Goal: Communication & Community: Answer question/provide support

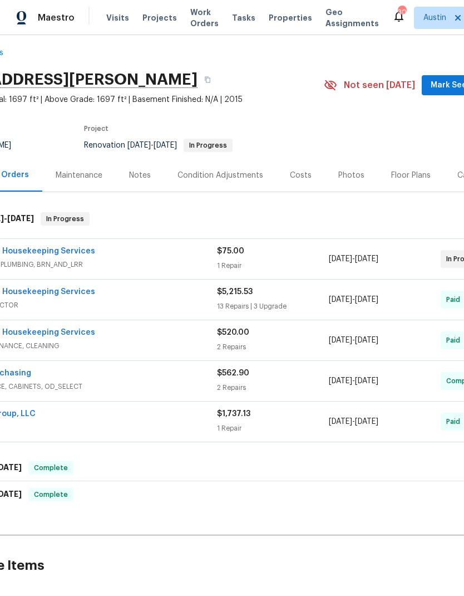
scroll to position [9, 53]
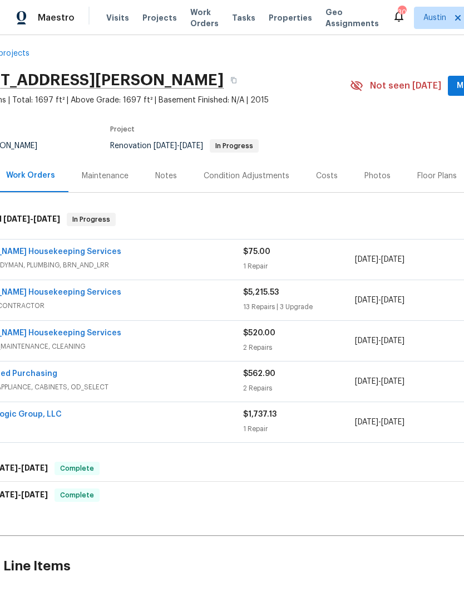
click at [184, 332] on div "[PERSON_NAME] Housekeeping Services" at bounding box center [103, 333] width 279 height 13
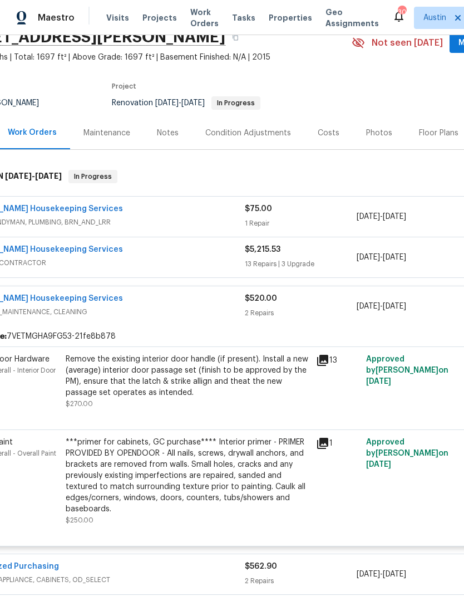
scroll to position [51, 52]
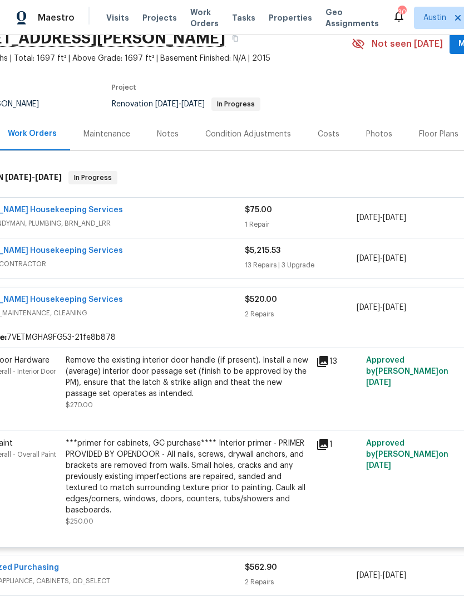
click at [167, 267] on span "GENERAL_CONTRACTOR" at bounding box center [104, 263] width 279 height 11
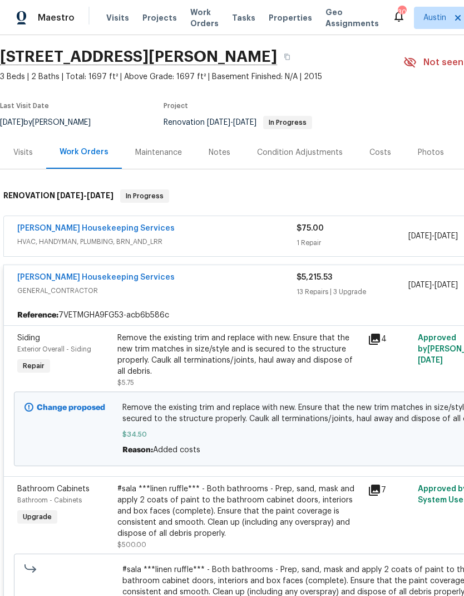
scroll to position [32, 0]
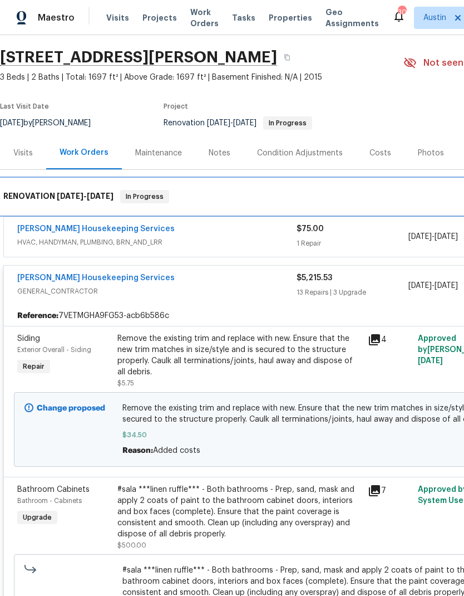
click at [224, 195] on div "RENOVATION 8/4/25 - 9/30/25 In Progress" at bounding box center [314, 196] width 622 height 13
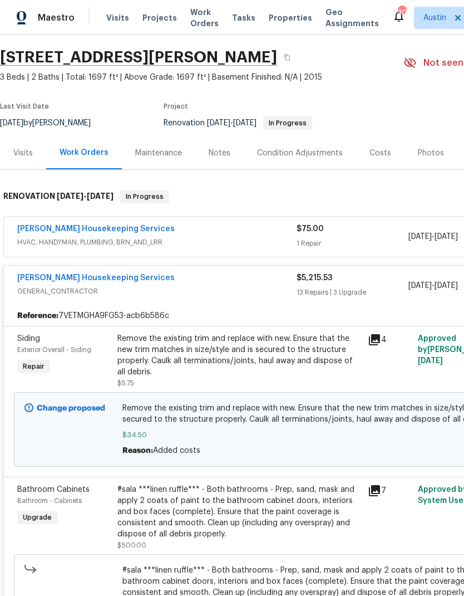
click at [249, 235] on div "Arelis Housekeeping Services" at bounding box center [156, 229] width 279 height 13
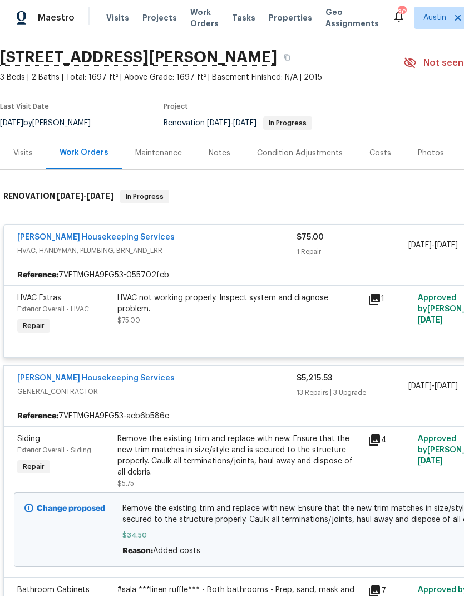
click at [240, 244] on div "Arelis Housekeeping Services" at bounding box center [156, 238] width 279 height 13
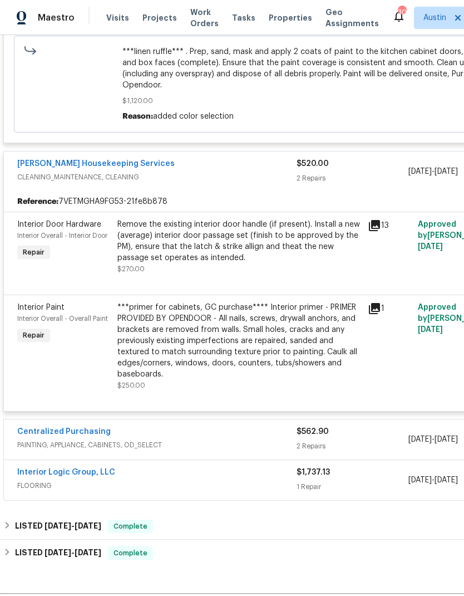
scroll to position [2114, 0]
click at [230, 519] on div "LISTED 9/11/25 - 9/12/25 Complete" at bounding box center [314, 525] width 622 height 13
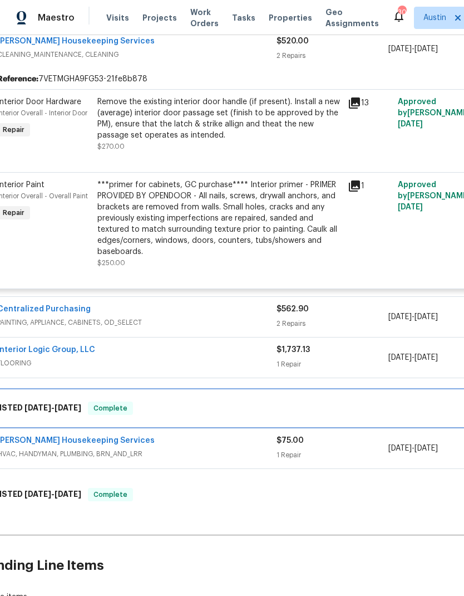
scroll to position [2237, 21]
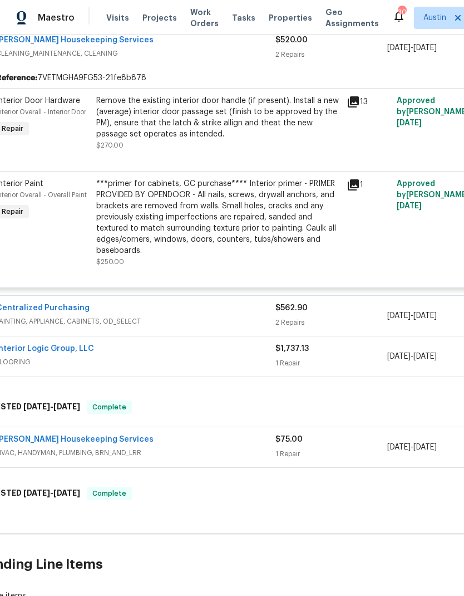
click at [200, 437] on div "Arelis Housekeeping Services" at bounding box center [135, 440] width 279 height 13
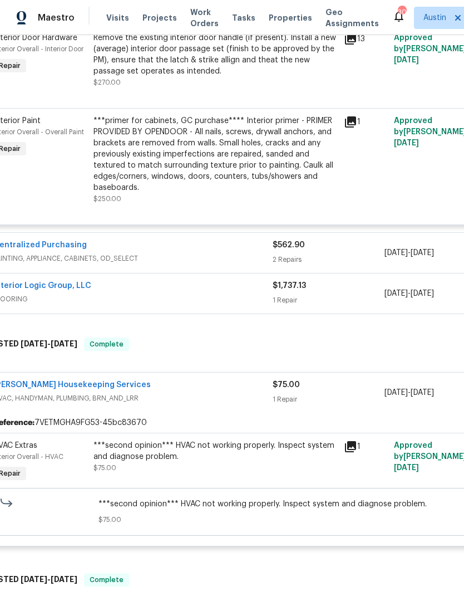
scroll to position [2300, 25]
click at [89, 381] on link "Arelis Housekeeping Services" at bounding box center [71, 385] width 158 height 8
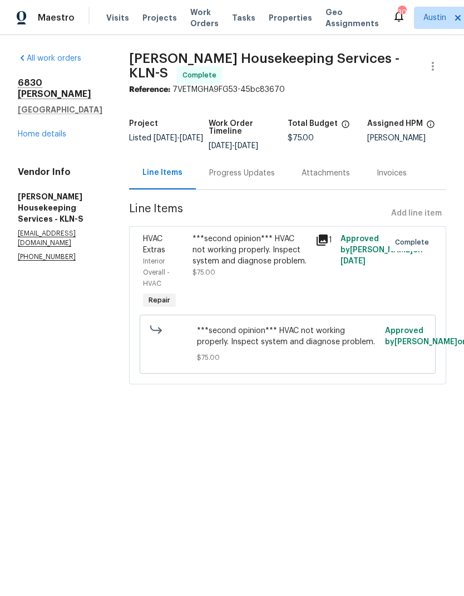
click at [260, 179] on div "Progress Updates" at bounding box center [242, 173] width 66 height 11
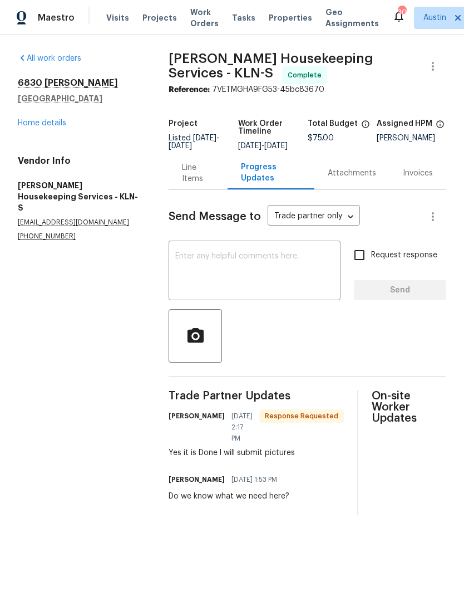
click at [51, 126] on link "Home details" at bounding box center [42, 123] width 48 height 8
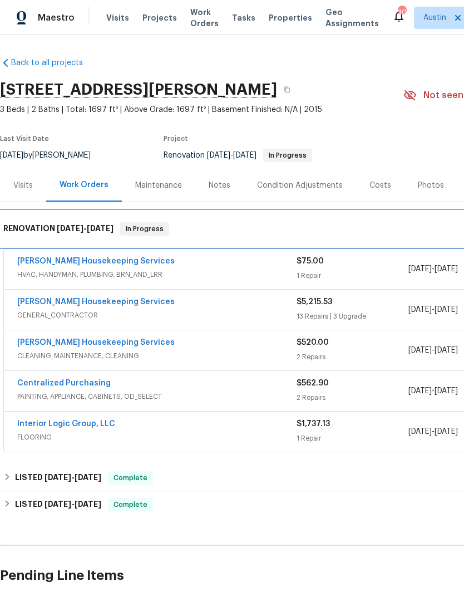
click at [73, 229] on span "8/4/25" at bounding box center [70, 228] width 27 height 8
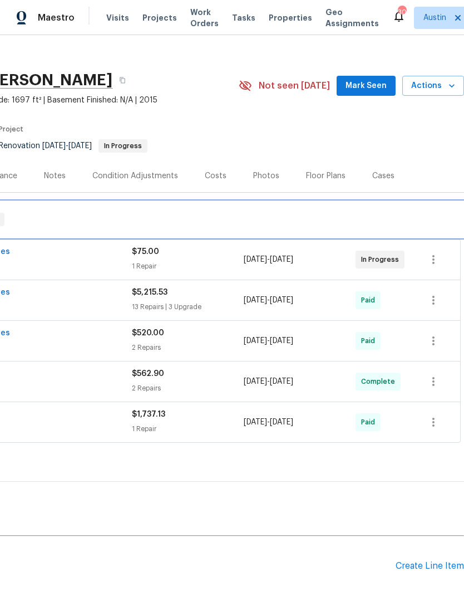
scroll to position [9, 165]
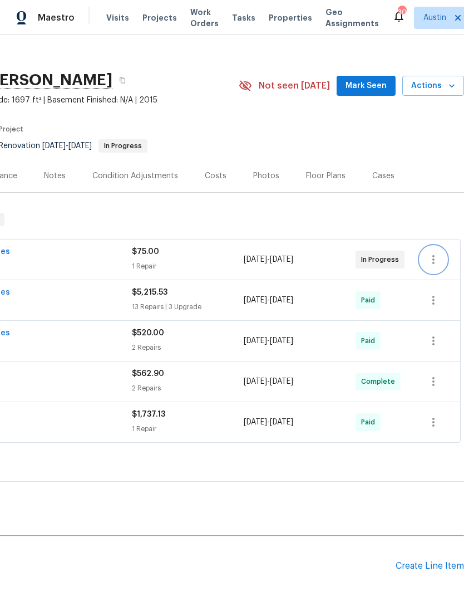
click at [446, 264] on button "button" at bounding box center [433, 259] width 27 height 27
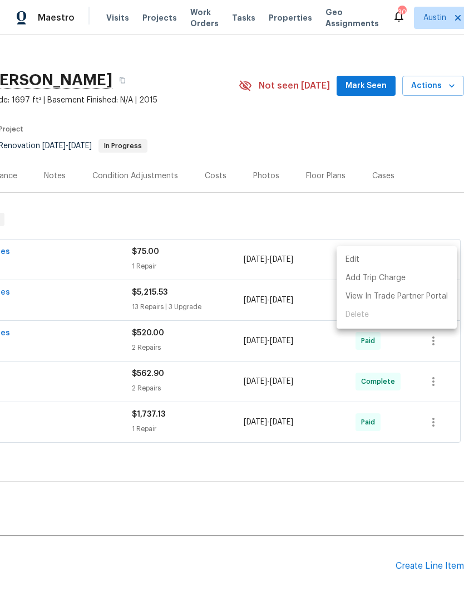
click at [200, 255] on div at bounding box center [232, 298] width 464 height 596
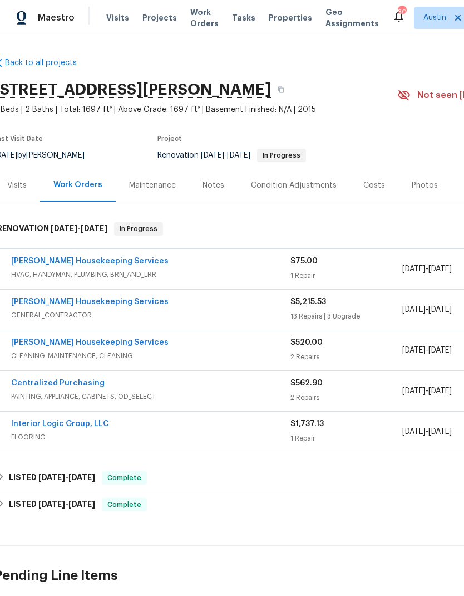
scroll to position [0, 7]
click at [97, 264] on link "Arelis Housekeeping Services" at bounding box center [90, 261] width 158 height 8
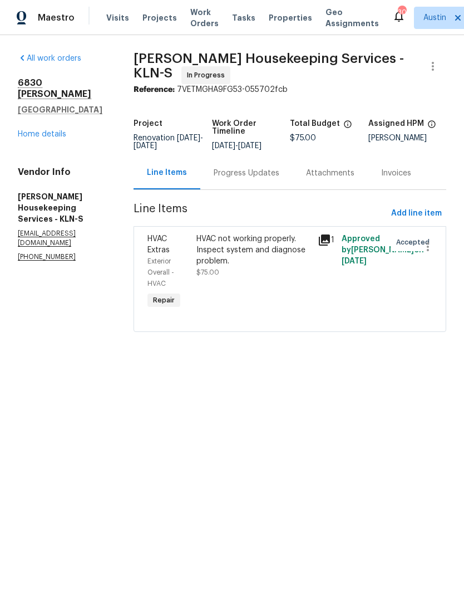
click at [261, 179] on div "Progress Updates" at bounding box center [247, 173] width 66 height 11
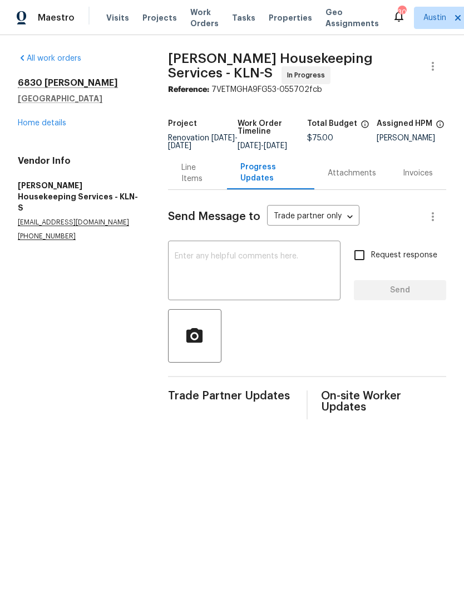
click at [61, 126] on link "Home details" at bounding box center [42, 123] width 48 height 8
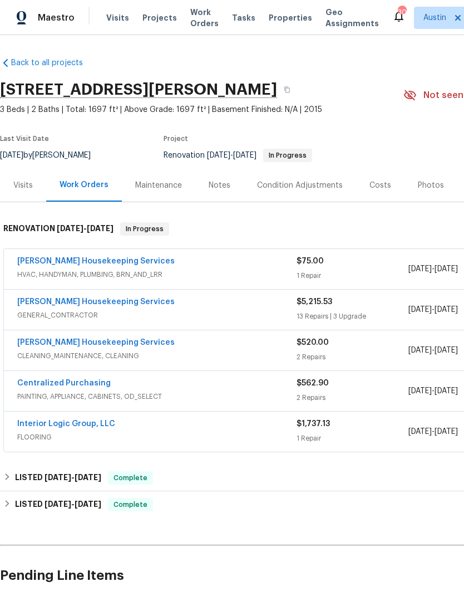
click at [104, 262] on link "Arelis Housekeeping Services" at bounding box center [96, 261] width 158 height 8
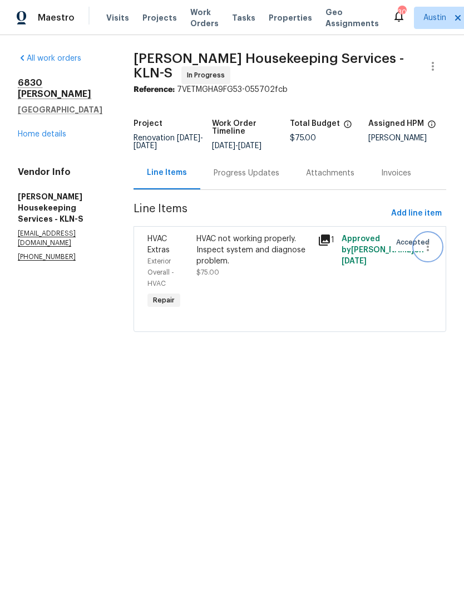
click at [429, 251] on icon "button" at bounding box center [428, 246] width 2 height 9
click at [438, 256] on li "Cancel" at bounding box center [433, 254] width 43 height 18
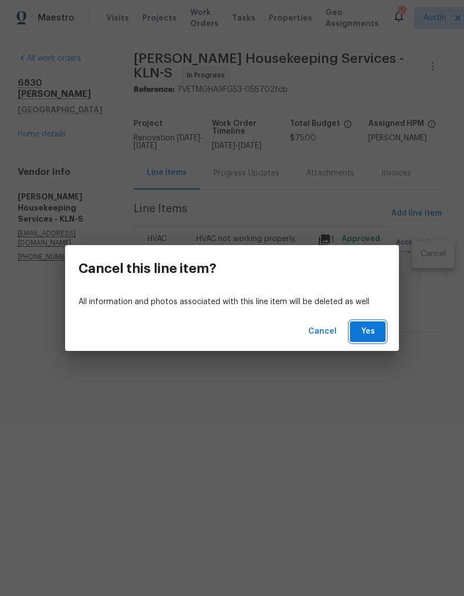
click at [374, 330] on span "Yes" at bounding box center [368, 332] width 18 height 14
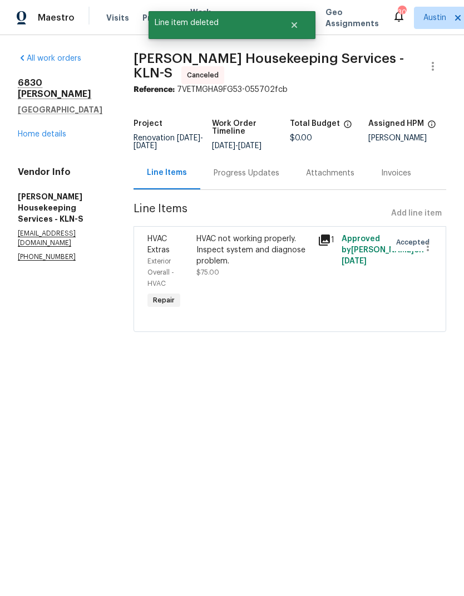
click at [48, 130] on link "Home details" at bounding box center [42, 134] width 48 height 8
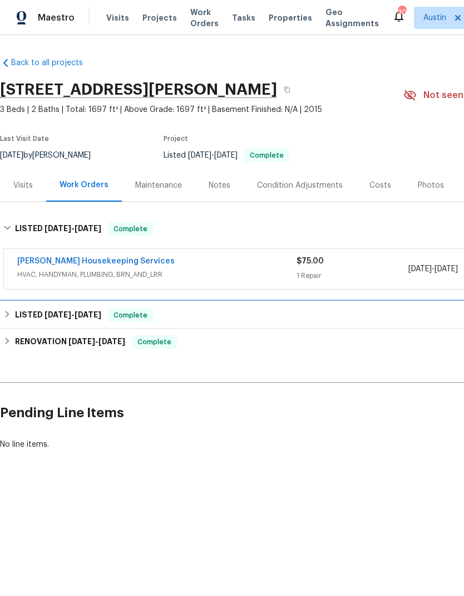
click at [237, 310] on div "LISTED 8/14/25 - 8/15/25 Complete" at bounding box center [314, 314] width 622 height 13
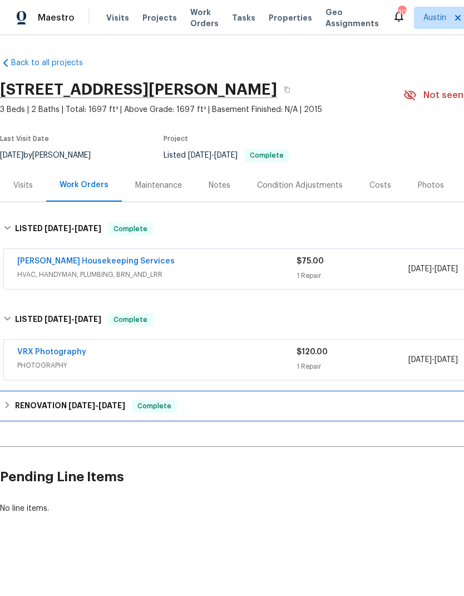
click at [268, 400] on div "RENOVATION 8/4/25 - 9/29/25 Complete" at bounding box center [314, 405] width 622 height 13
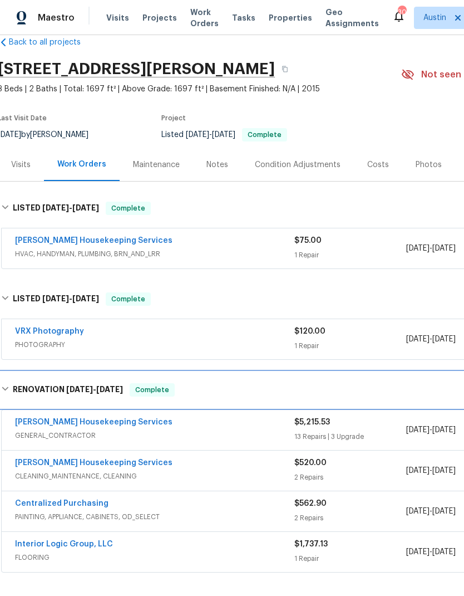
scroll to position [19, 3]
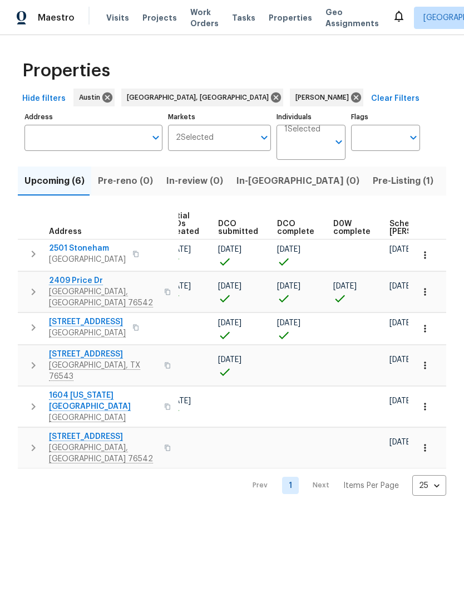
scroll to position [0, 80]
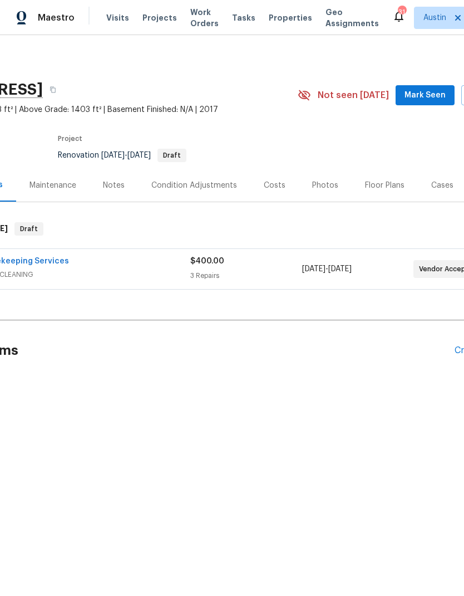
scroll to position [0, 131]
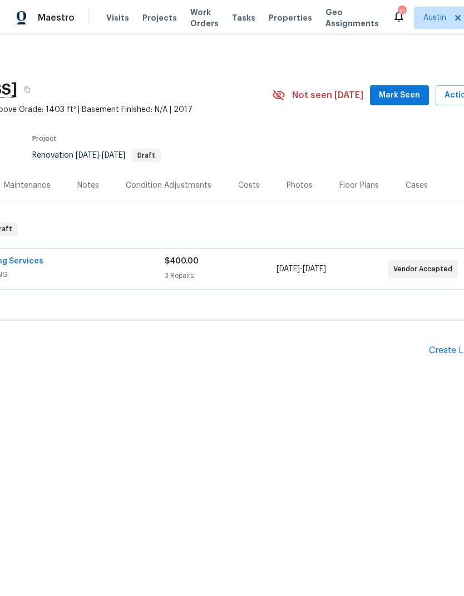
click at [60, 263] on div "[PERSON_NAME] Housekeeping Services" at bounding box center [25, 262] width 279 height 13
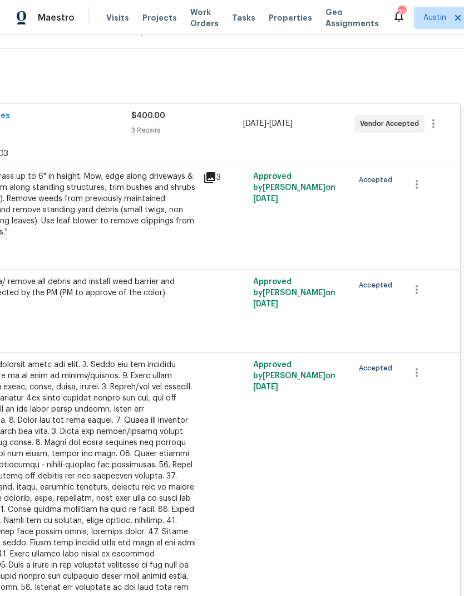
scroll to position [154, 165]
click at [413, 183] on icon "button" at bounding box center [416, 184] width 13 height 13
click at [430, 179] on li "Cancel" at bounding box center [425, 184] width 43 height 18
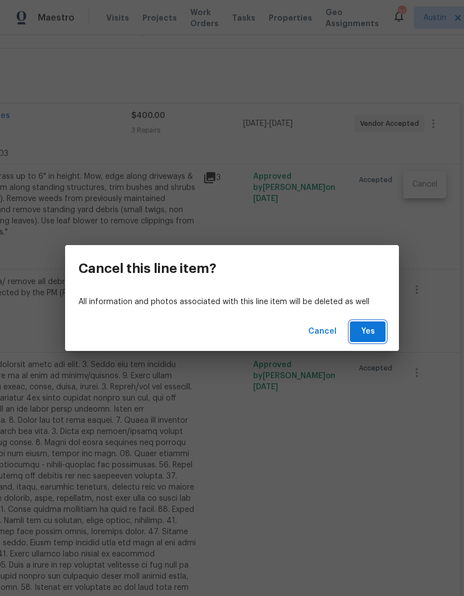
click at [375, 323] on button "Yes" at bounding box center [368, 331] width 36 height 21
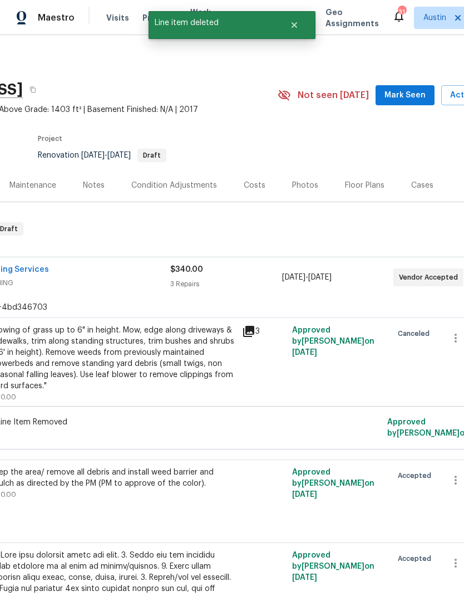
scroll to position [0, 126]
click at [41, 189] on div "Maintenance" at bounding box center [32, 185] width 47 height 11
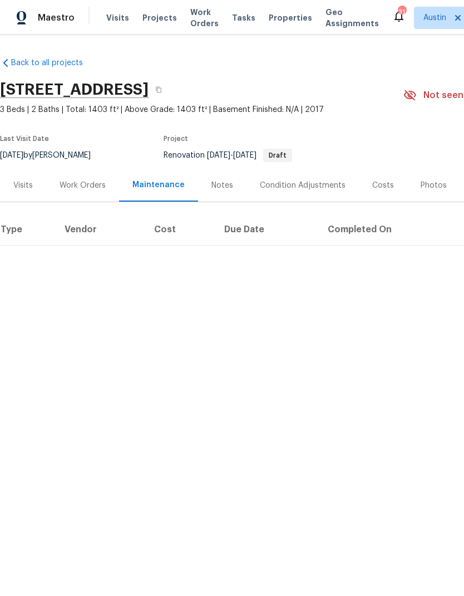
click at [76, 185] on div "Work Orders" at bounding box center [83, 185] width 46 height 11
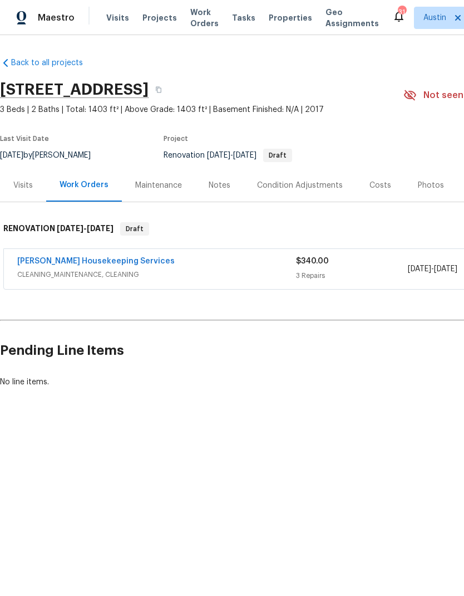
click at [55, 257] on link "Arelis Housekeeping Services" at bounding box center [96, 261] width 158 height 8
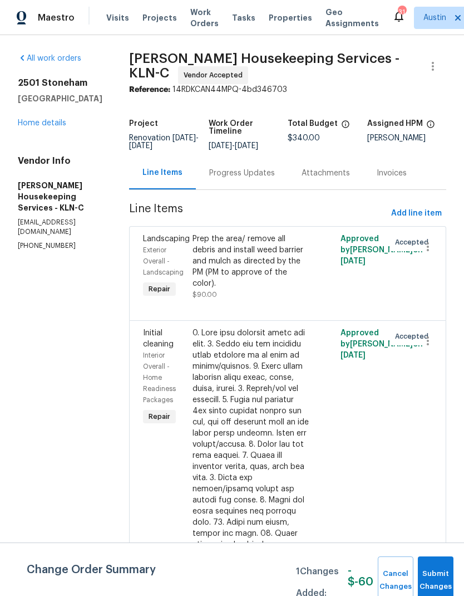
click at [257, 179] on div "Progress Updates" at bounding box center [242, 173] width 66 height 11
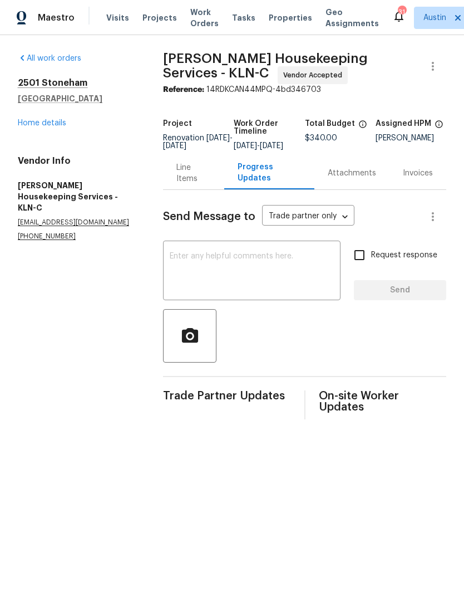
click at [268, 286] on textarea at bounding box center [252, 271] width 164 height 39
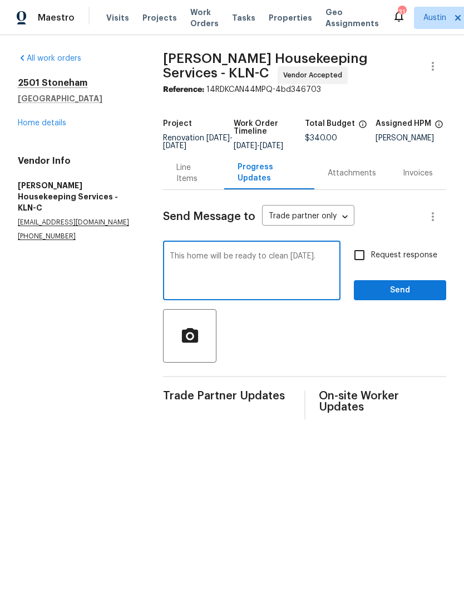
type textarea "This home will be ready to clean tomorrow."
click at [416, 297] on span "Send" at bounding box center [400, 290] width 75 height 14
